Goal: Find specific page/section: Find specific page/section

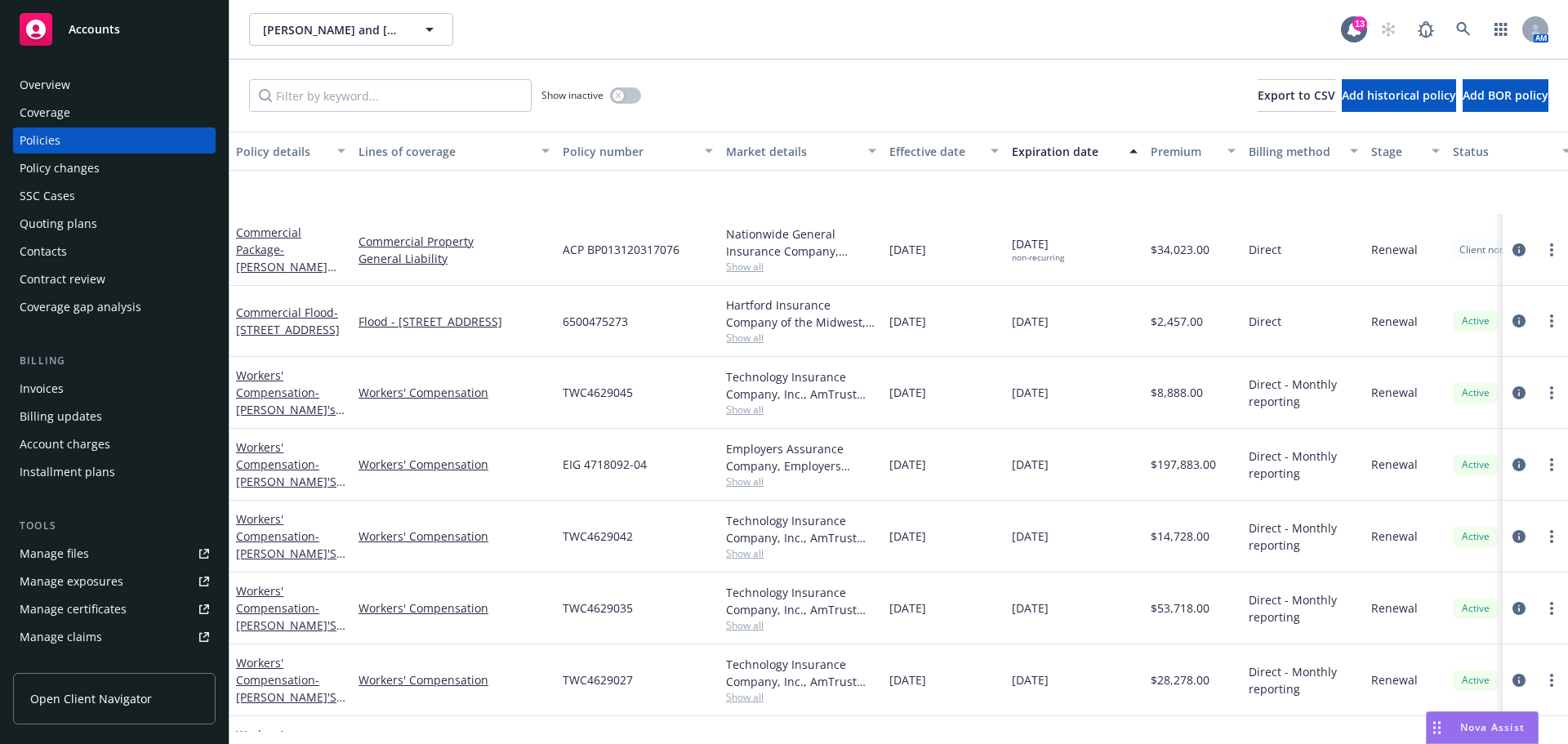
scroll to position [681, 0]
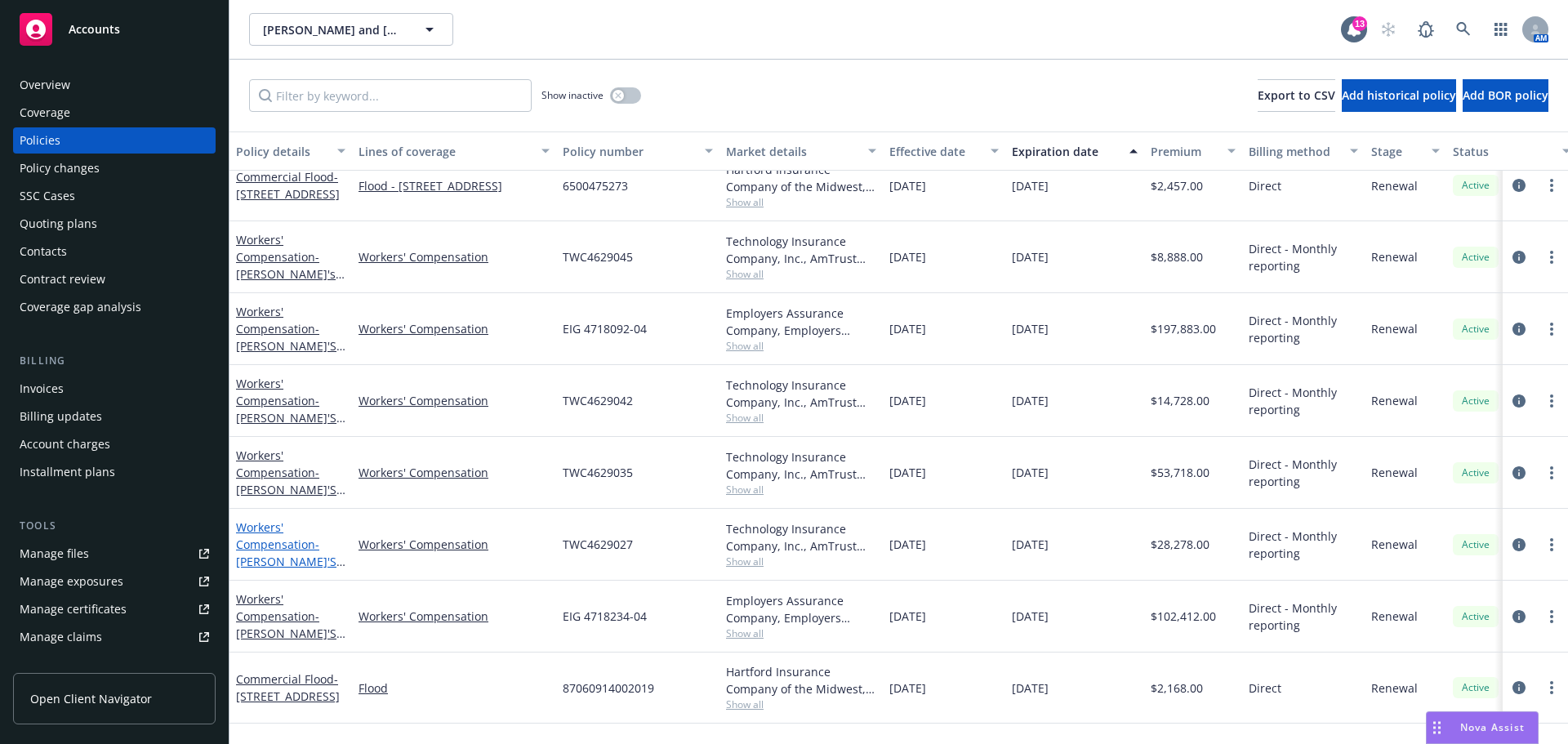
click at [259, 568] on link "Workers' Compensation - TOM'S #7" at bounding box center [286, 554] width 100 height 67
